Goal: Transaction & Acquisition: Purchase product/service

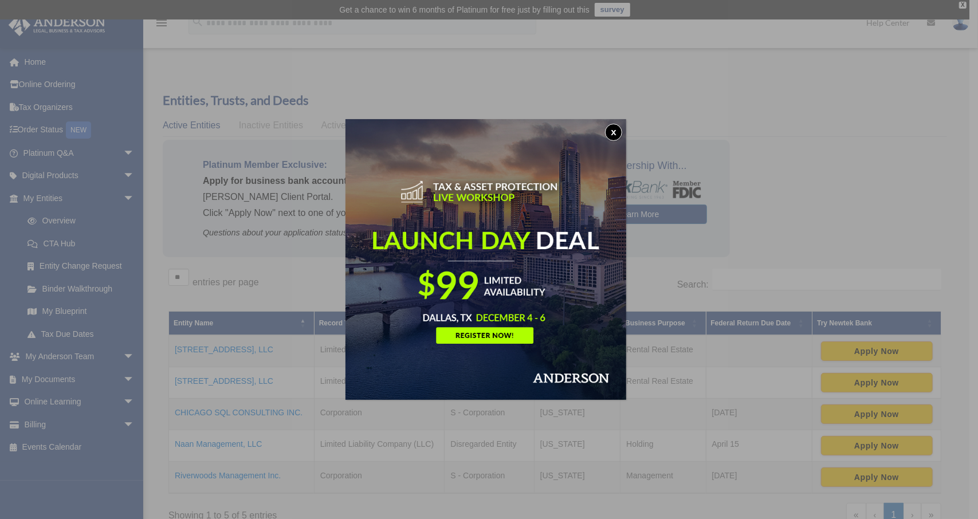
click at [614, 130] on button "x" at bounding box center [613, 132] width 17 height 17
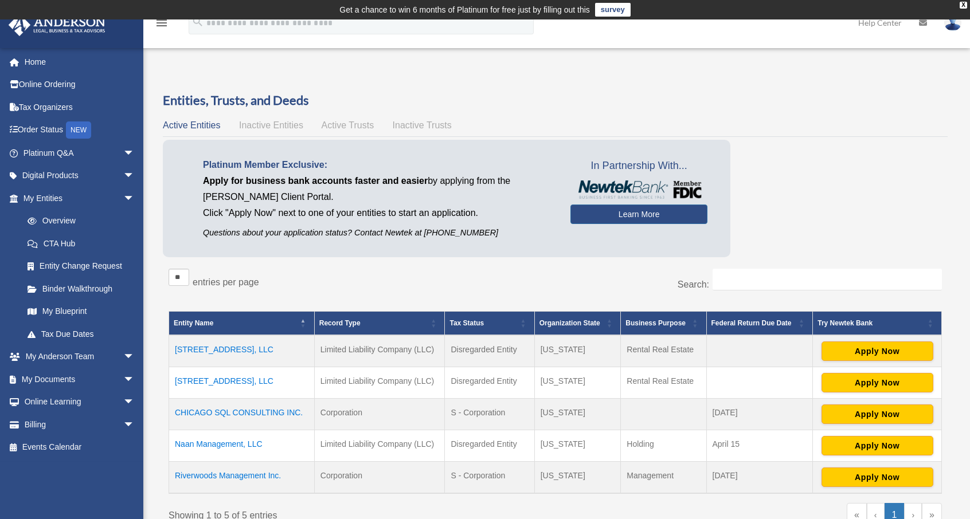
click at [236, 347] on td "[STREET_ADDRESS], LLC" at bounding box center [242, 351] width 146 height 32
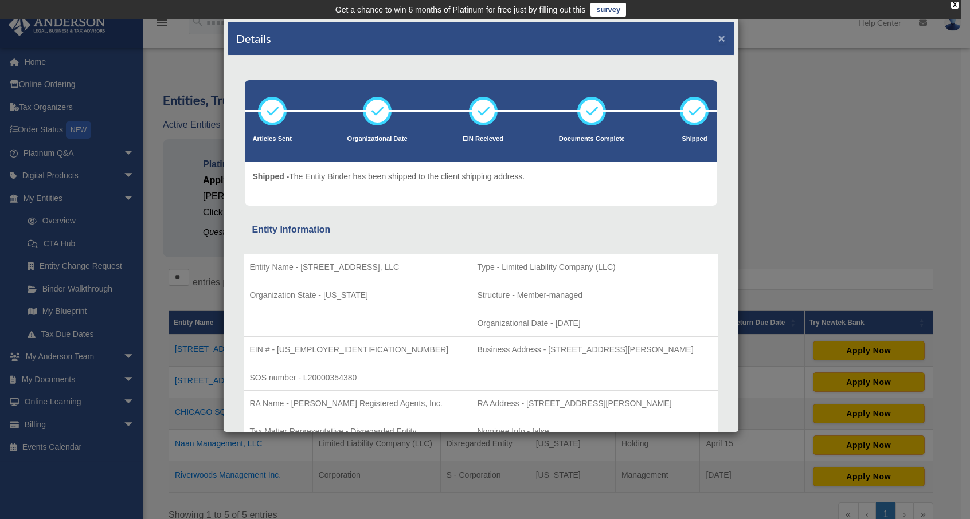
click at [718, 35] on button "×" at bounding box center [721, 38] width 7 height 12
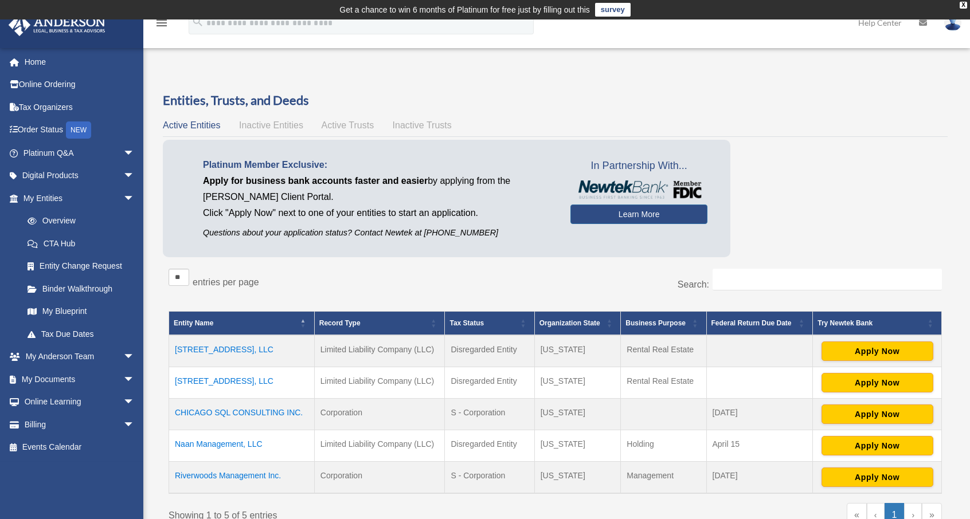
click at [417, 347] on td "Limited Liability Company (LLC)" at bounding box center [379, 351] width 131 height 32
click at [728, 343] on td at bounding box center [759, 351] width 107 height 32
click at [39, 425] on link "Billing arrow_drop_down" at bounding box center [80, 424] width 144 height 23
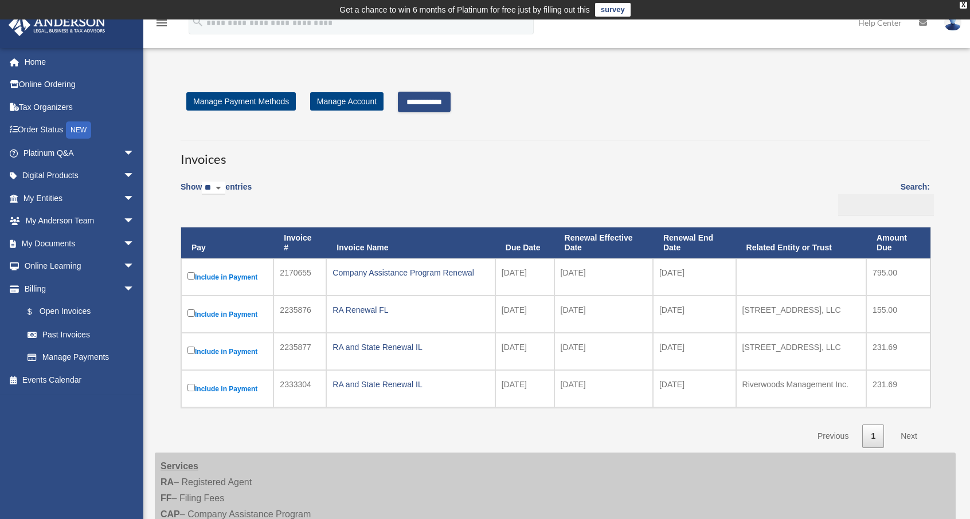
click at [427, 96] on input "**********" at bounding box center [424, 102] width 53 height 21
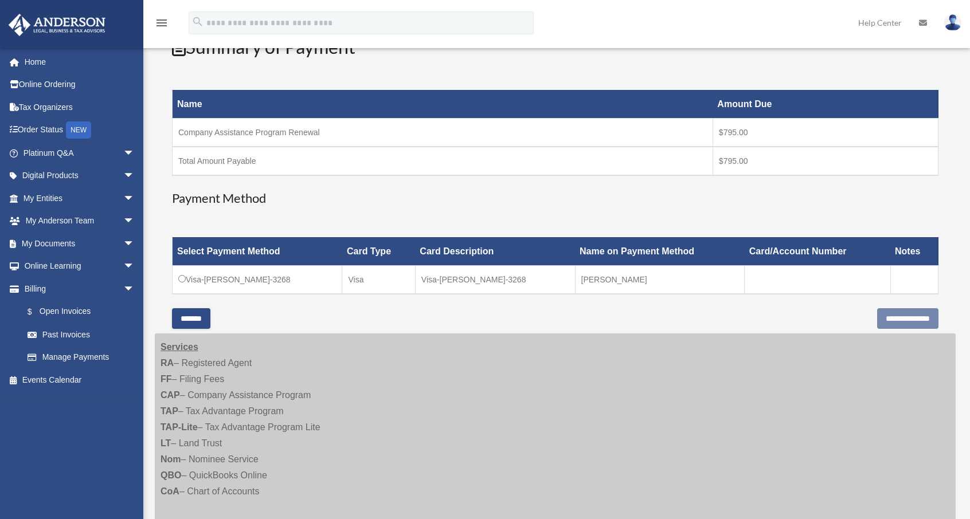
scroll to position [168, 0]
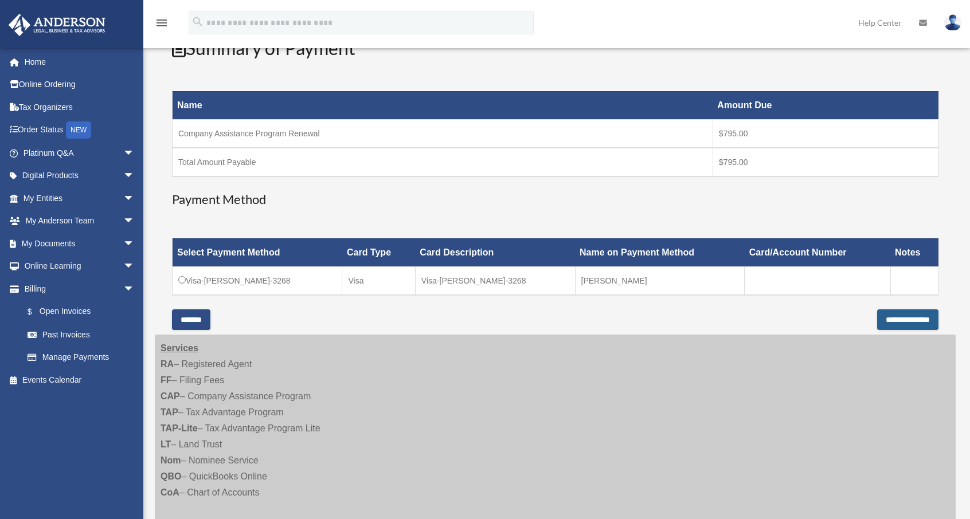
click at [877, 316] on input "**********" at bounding box center [907, 319] width 61 height 21
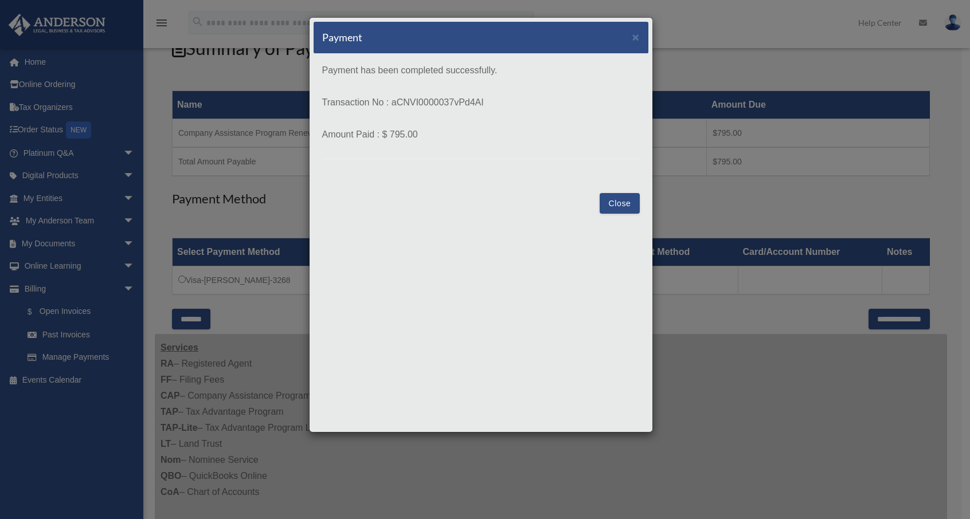
click at [626, 205] on button "Close" at bounding box center [619, 203] width 40 height 21
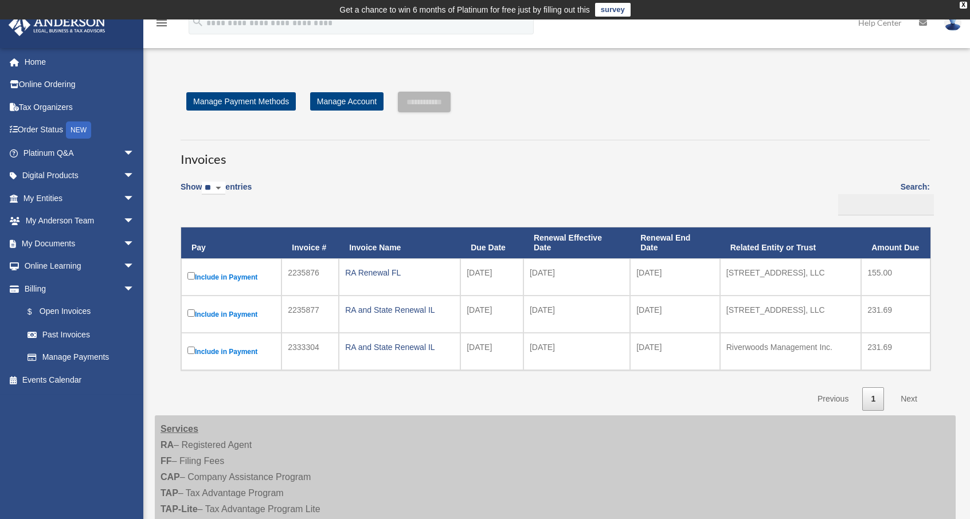
drag, startPoint x: 943, startPoint y: 4, endPoint x: 629, endPoint y: 141, distance: 343.1
click at [629, 141] on h3 "Invoices" at bounding box center [555, 154] width 749 height 29
